Goal: Task Accomplishment & Management: Manage account settings

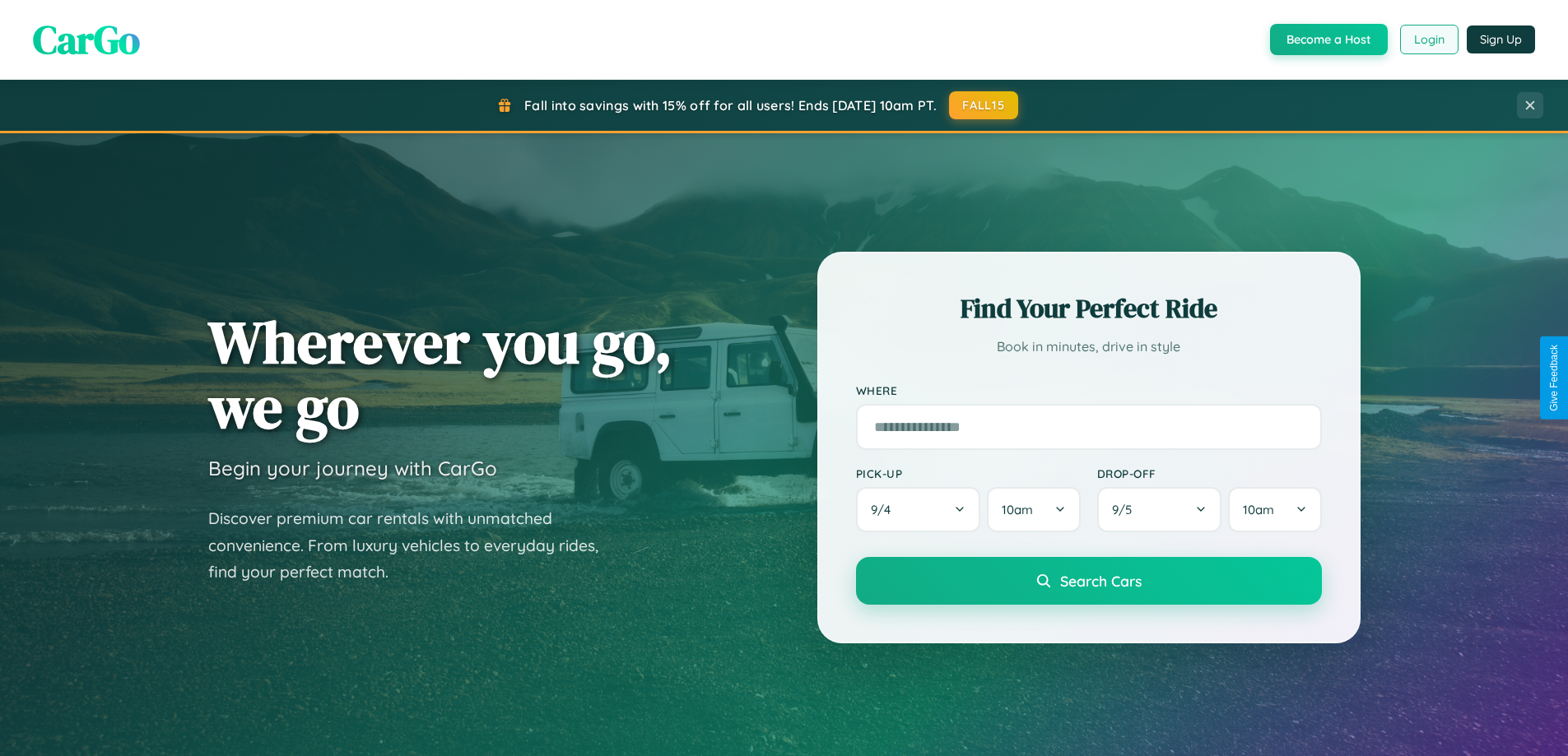
click at [1428, 40] on button "Login" at bounding box center [1429, 39] width 58 height 29
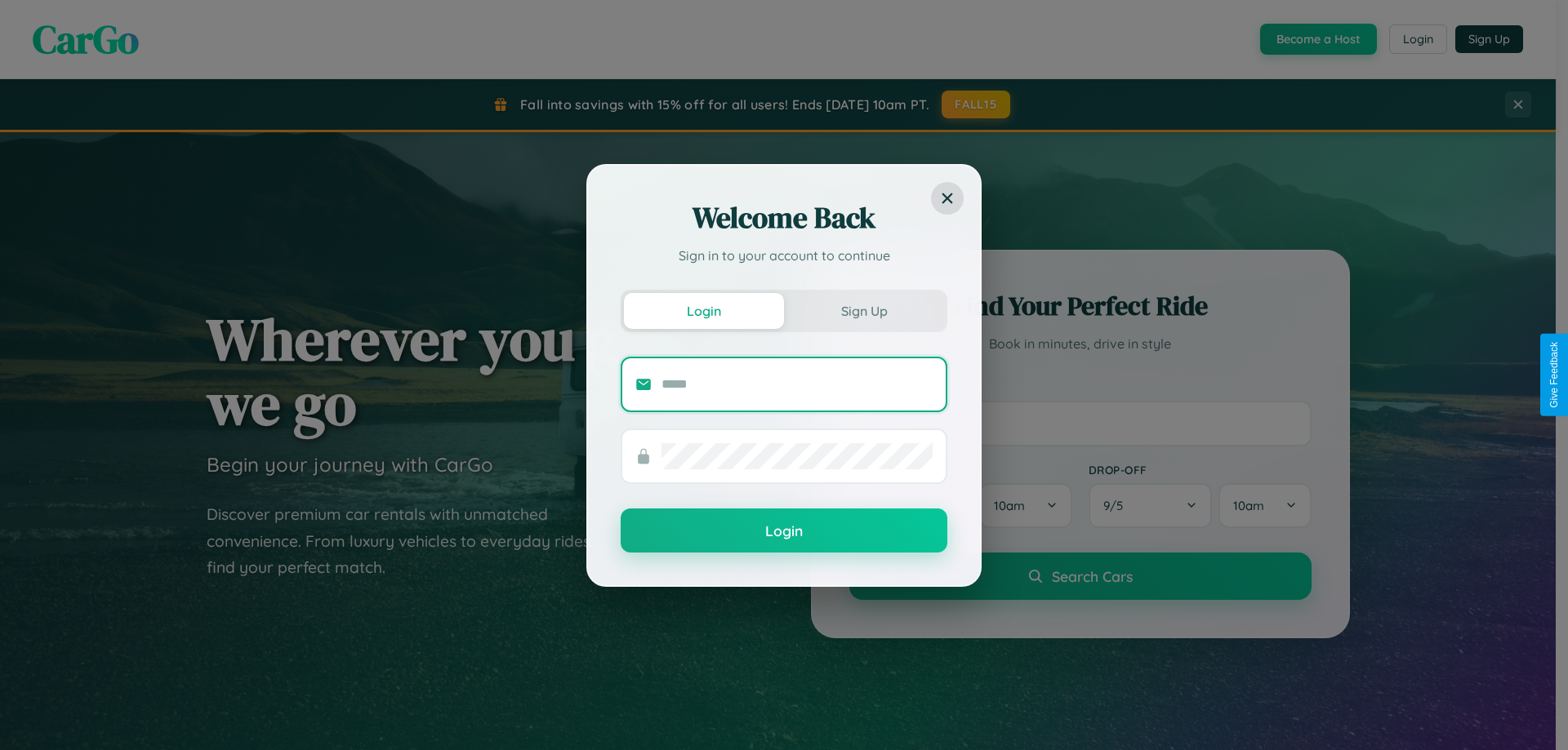
click at [798, 384] on input "text" at bounding box center [797, 384] width 271 height 26
type input "**********"
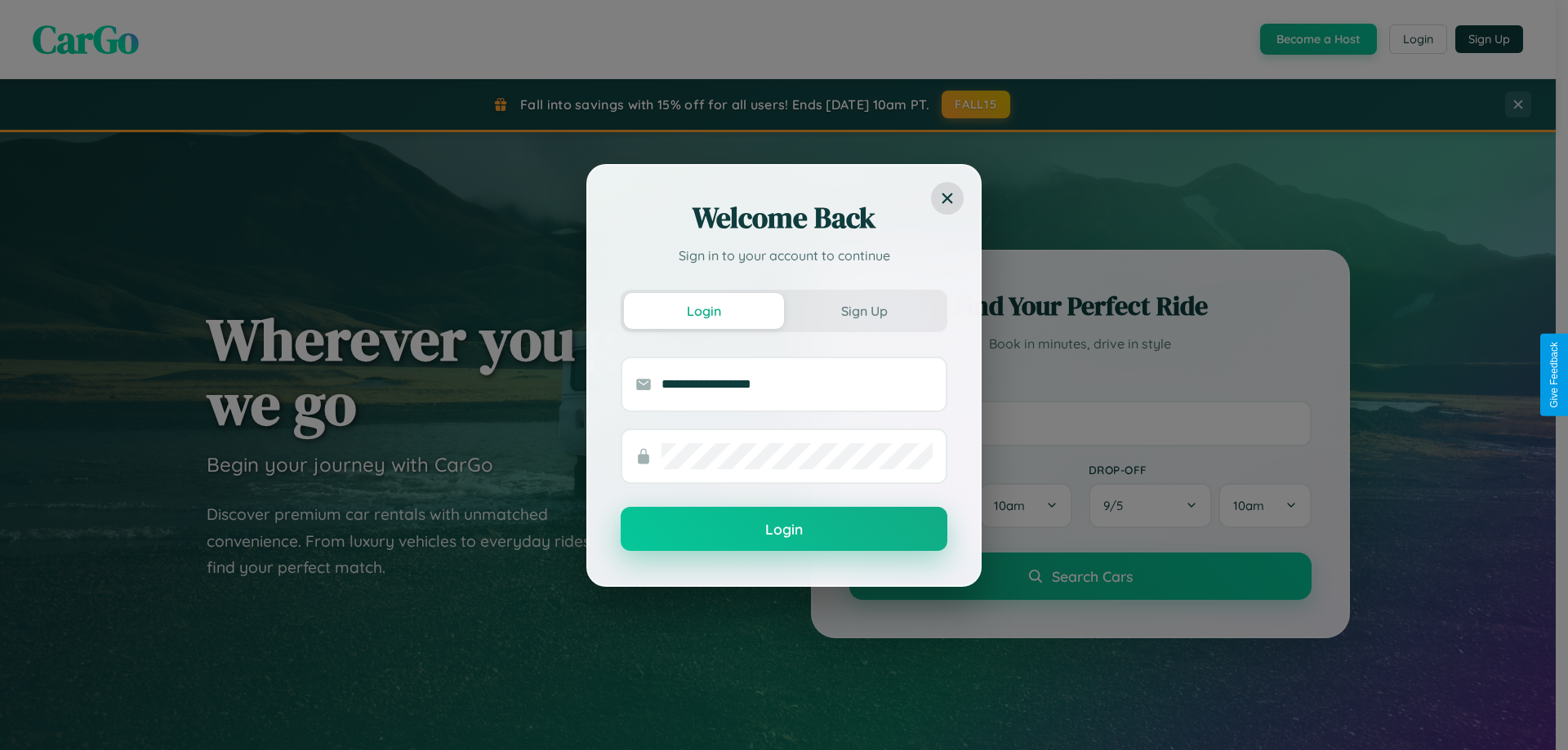
click at [784, 530] on button "Login" at bounding box center [784, 529] width 327 height 44
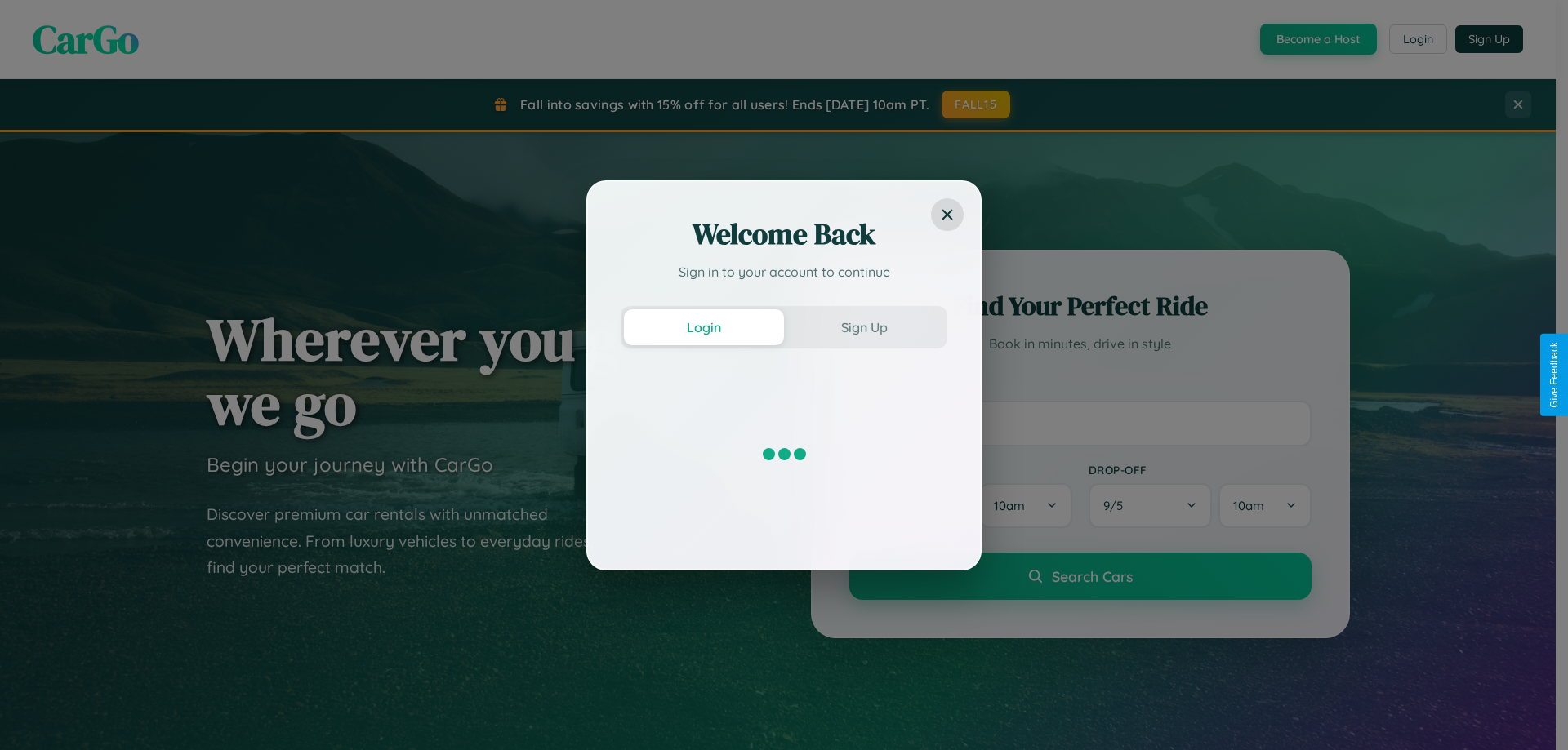
click at [1316, 40] on div "Welcome Back Sign in to your account to continue Login Sign Up" at bounding box center [784, 375] width 1568 height 750
click at [864, 327] on button "Sign Up" at bounding box center [864, 327] width 160 height 36
